Goal: Navigation & Orientation: Find specific page/section

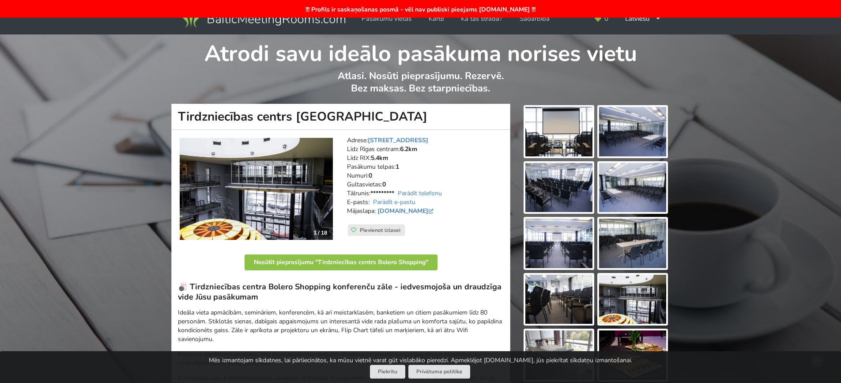
click at [766, 88] on div "Atrodi savu ideālo pasākuma norises vietu Atlasi. Nosūti pieprasījumu. Rezervē.…" at bounding box center [420, 68] width 841 height 69
click at [659, 19] on icon at bounding box center [658, 19] width 6 height 6
click at [650, 40] on link "English" at bounding box center [643, 38] width 47 height 17
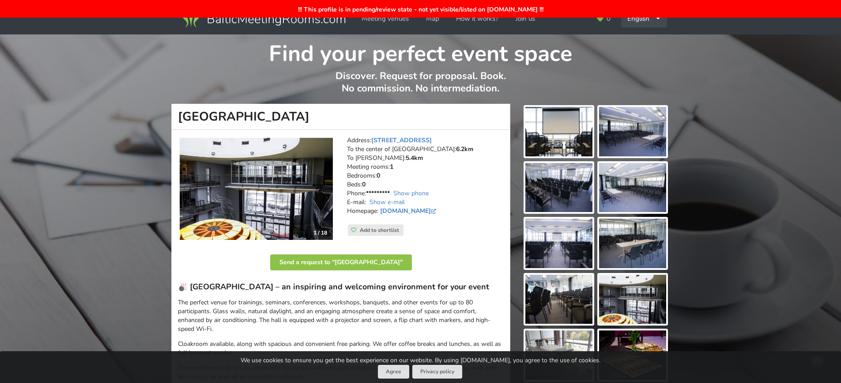
click at [644, 21] on div "English Русский Latviešu" at bounding box center [644, 18] width 46 height 17
click at [639, 58] on link "Latviešu" at bounding box center [644, 55] width 45 height 17
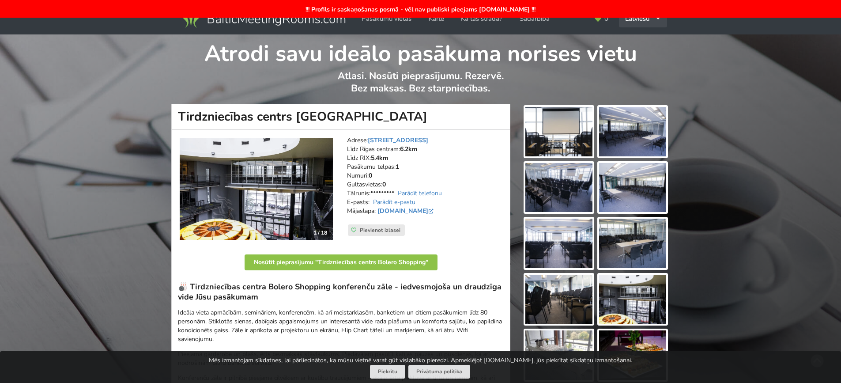
click at [633, 23] on div "Latviešu English Русский" at bounding box center [643, 18] width 48 height 17
click at [632, 41] on link "English" at bounding box center [643, 38] width 47 height 17
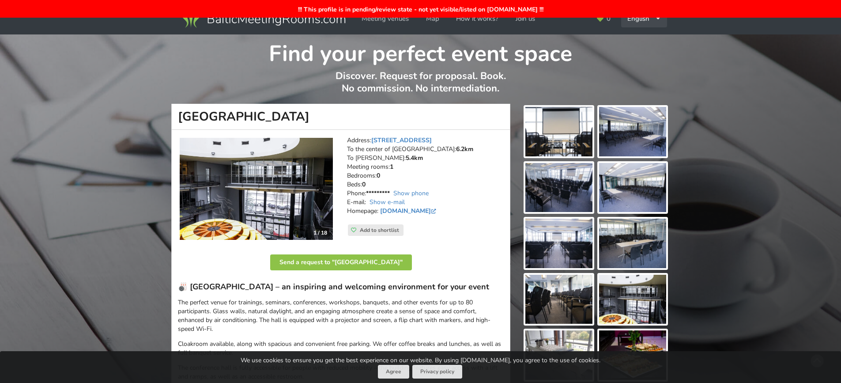
click at [658, 20] on icon at bounding box center [658, 19] width 6 height 6
click at [637, 37] on link "Русский" at bounding box center [644, 38] width 45 height 17
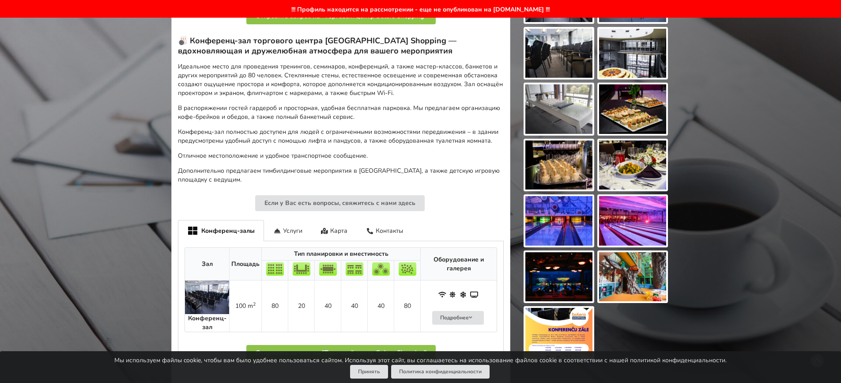
scroll to position [265, 0]
